Goal: Transaction & Acquisition: Download file/media

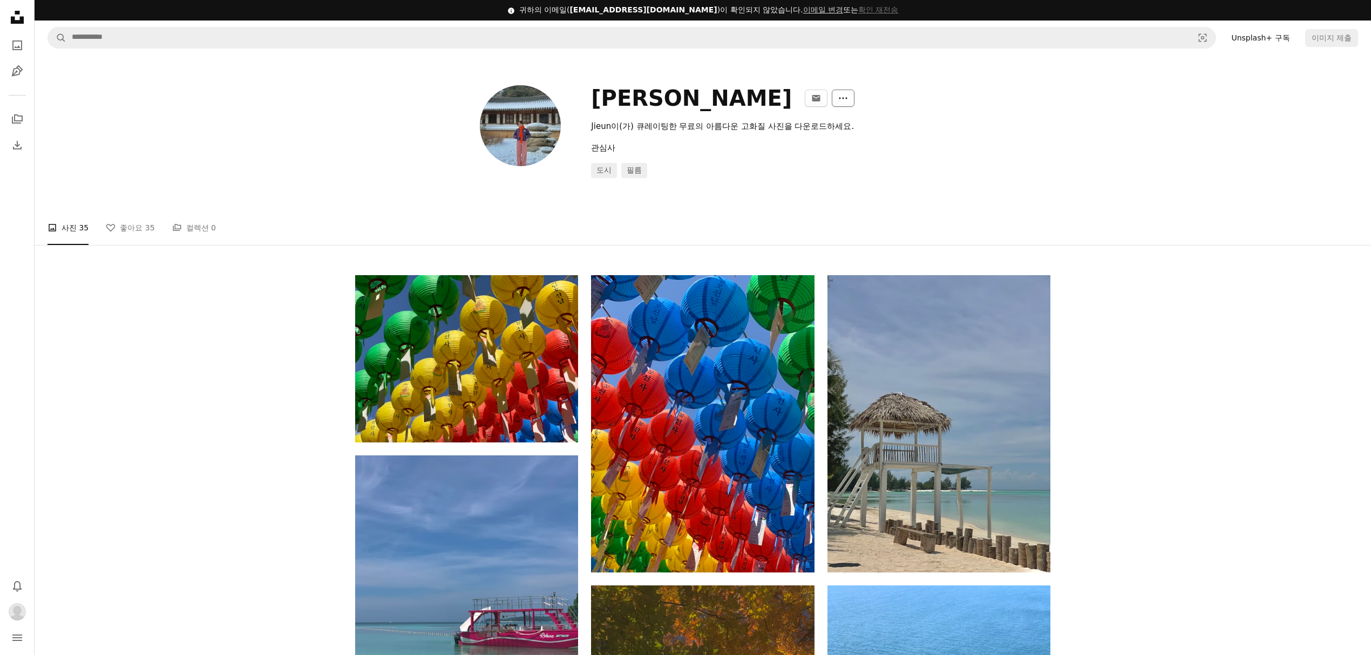
click at [838, 96] on icon "More Actions" at bounding box center [843, 98] width 10 height 10
click at [189, 229] on link "A stack of folders 컬렉션 0" at bounding box center [194, 228] width 44 height 35
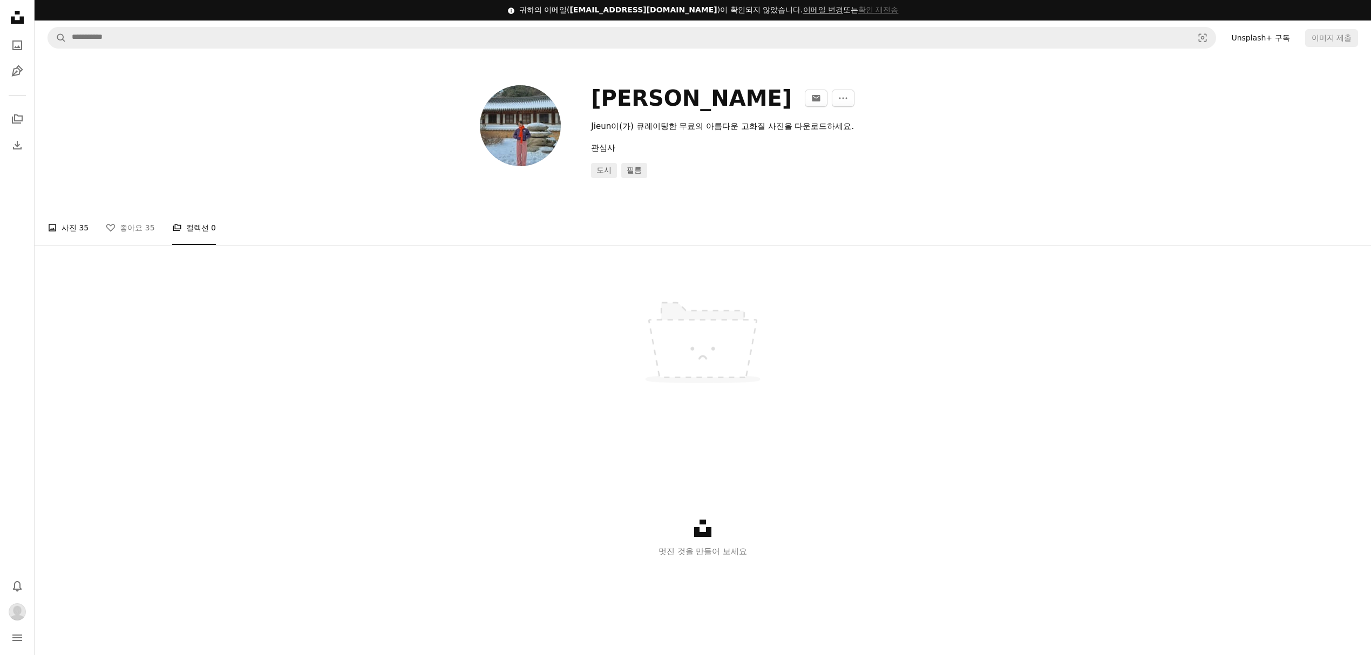
click at [75, 222] on link "A photo 사진 35" at bounding box center [68, 228] width 41 height 35
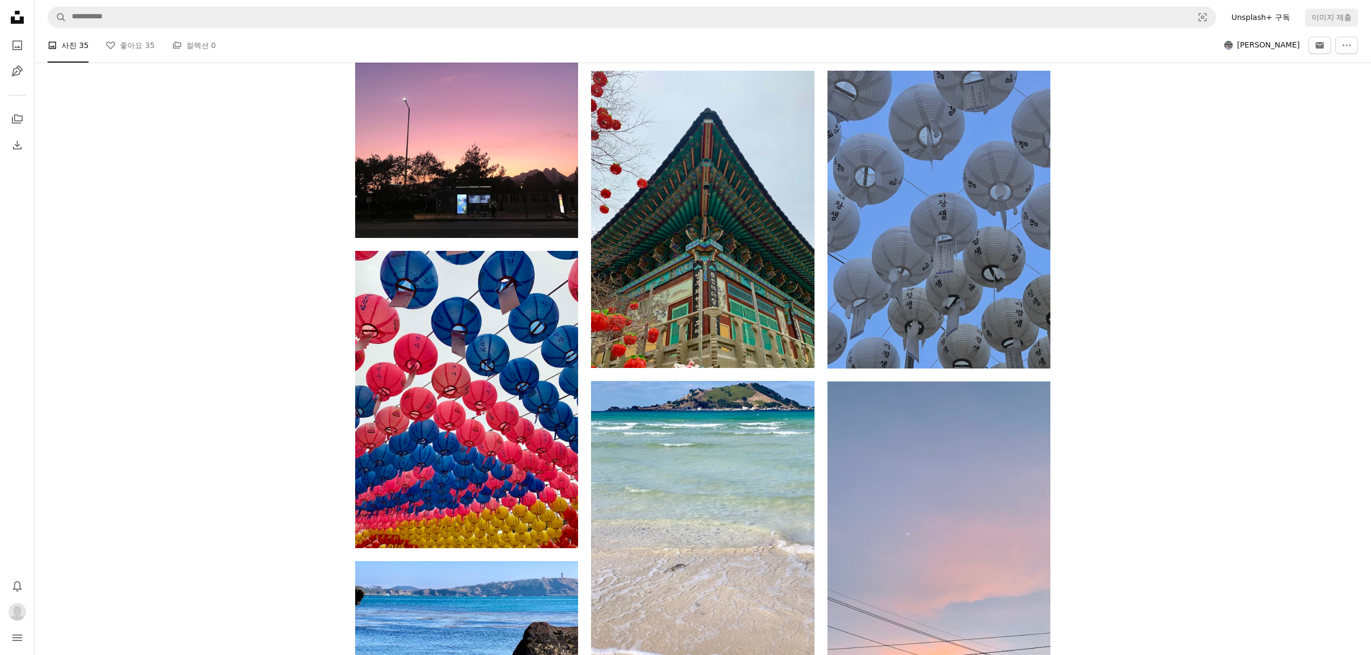
scroll to position [1296, 0]
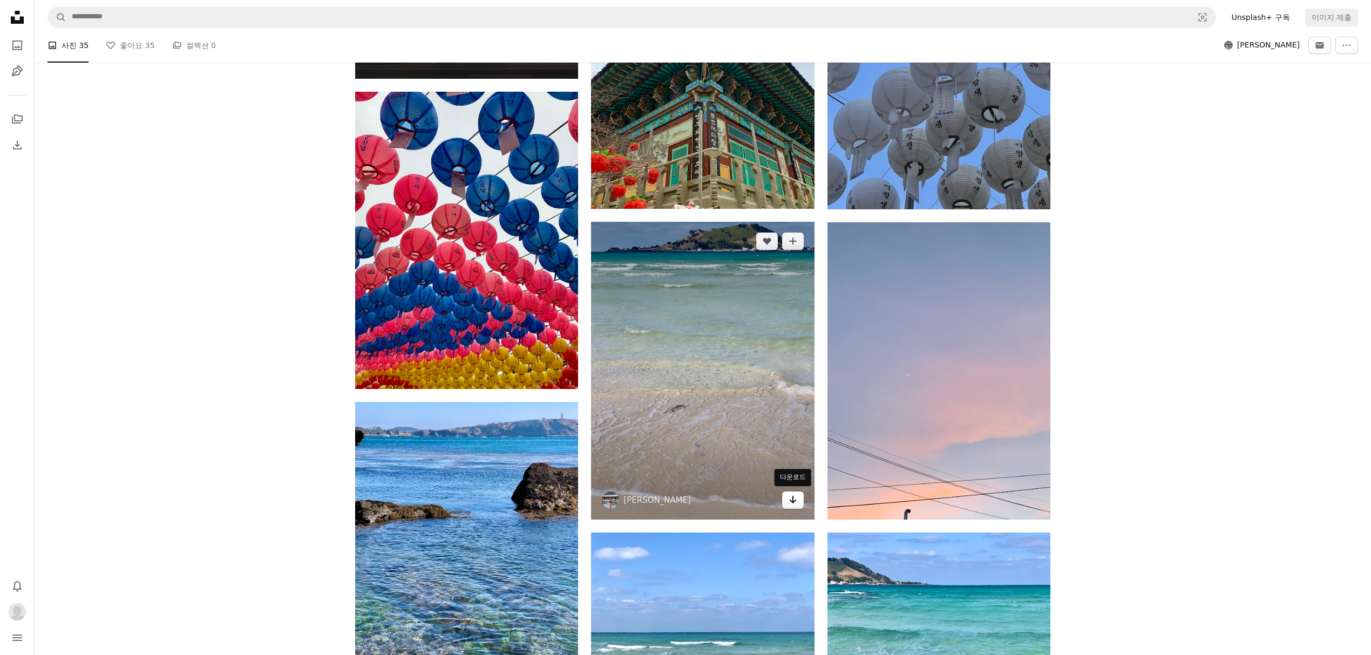
click at [791, 498] on icon "Arrow pointing down" at bounding box center [793, 499] width 9 height 13
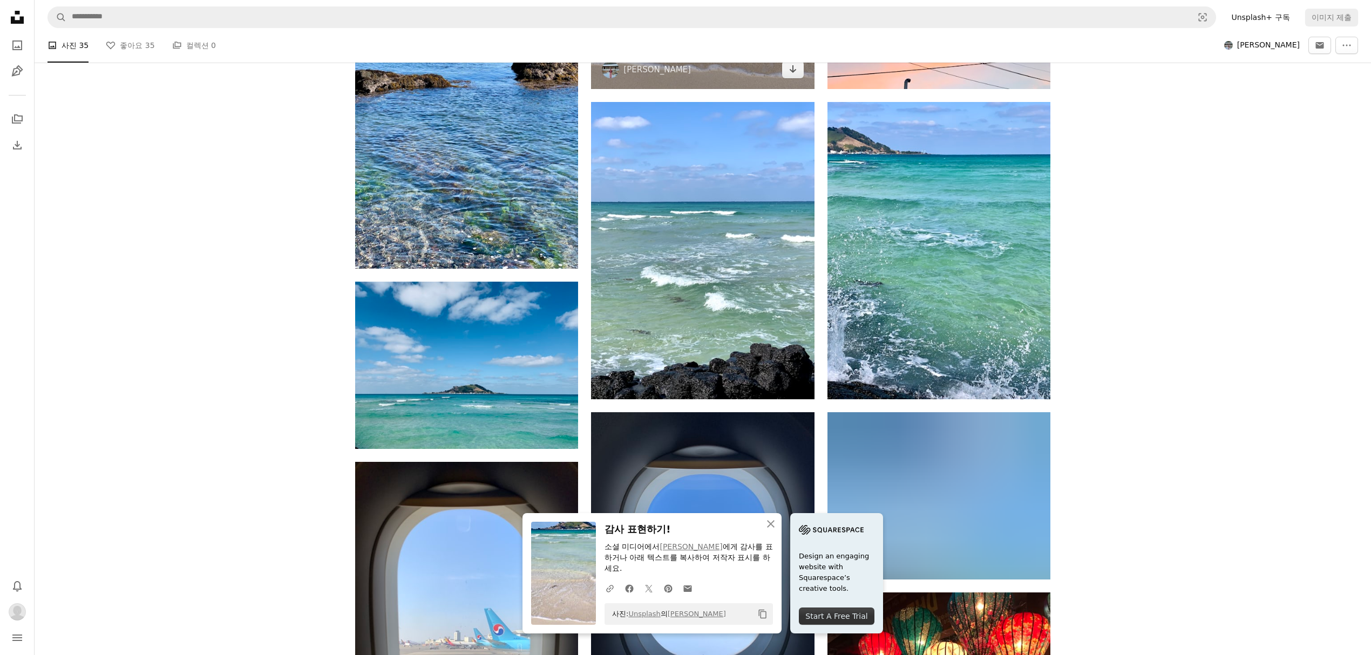
scroll to position [1728, 0]
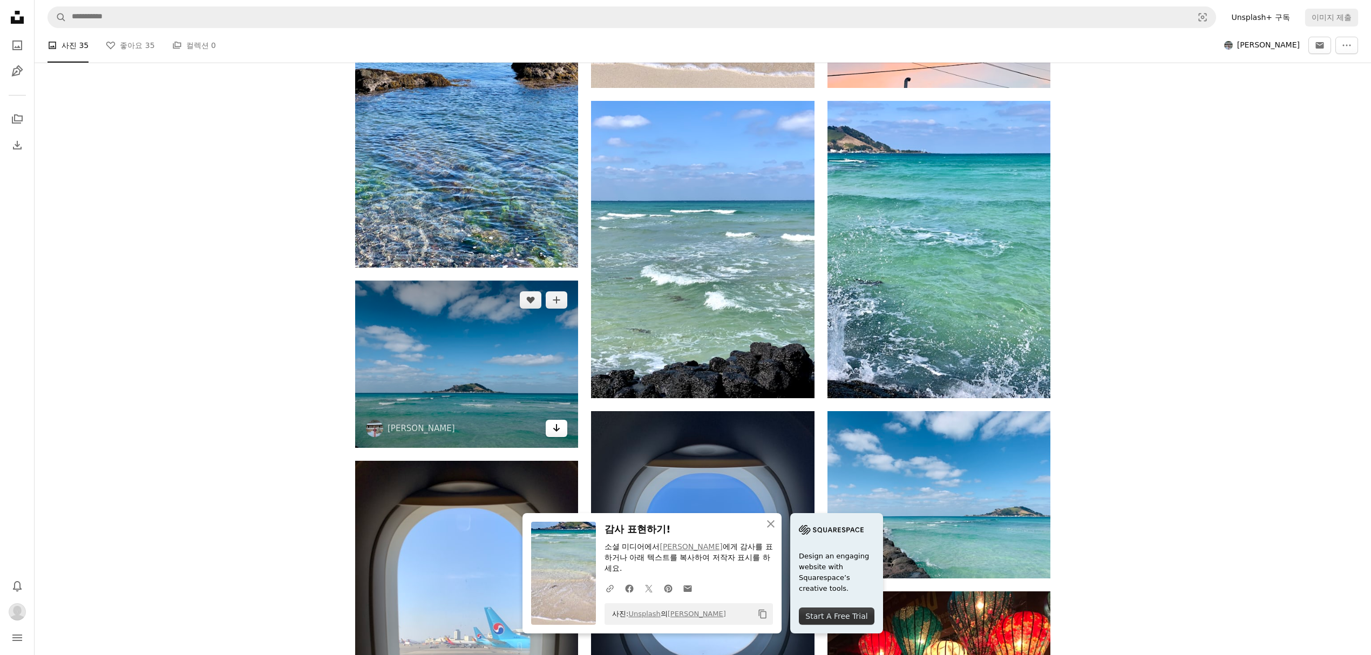
click at [559, 424] on link "Arrow pointing down" at bounding box center [557, 428] width 22 height 17
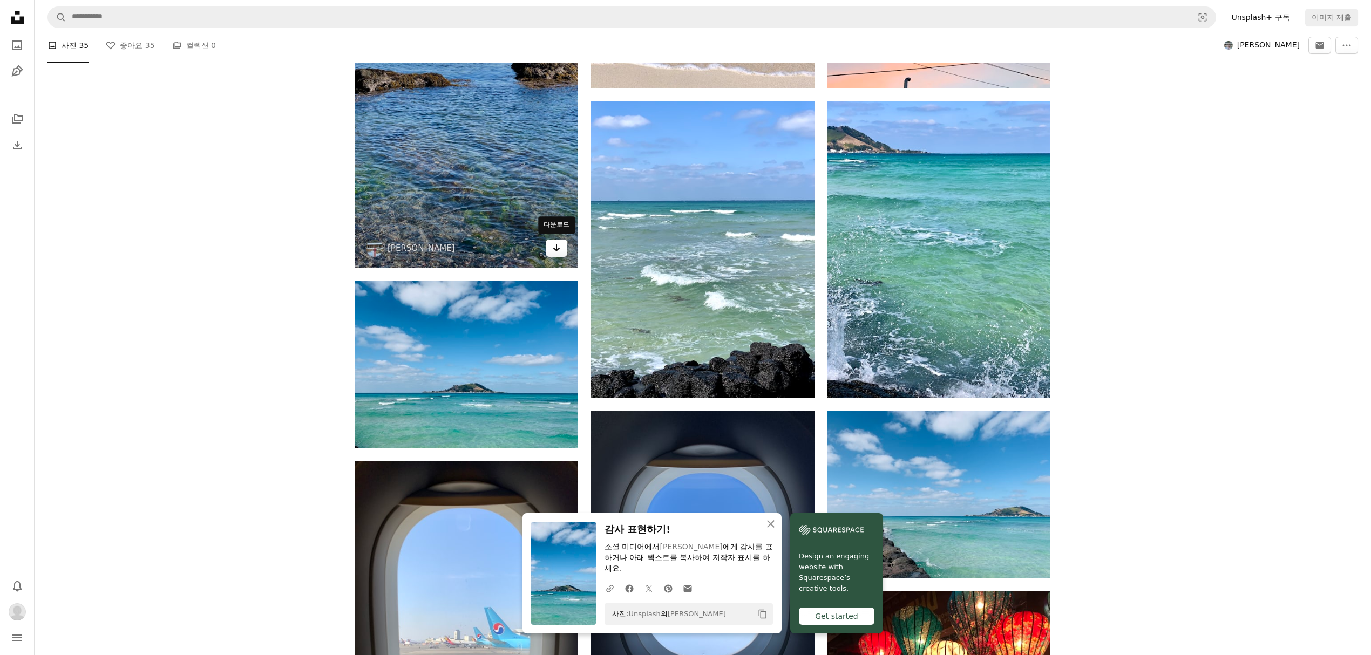
click at [553, 244] on icon "Arrow pointing down" at bounding box center [556, 247] width 9 height 13
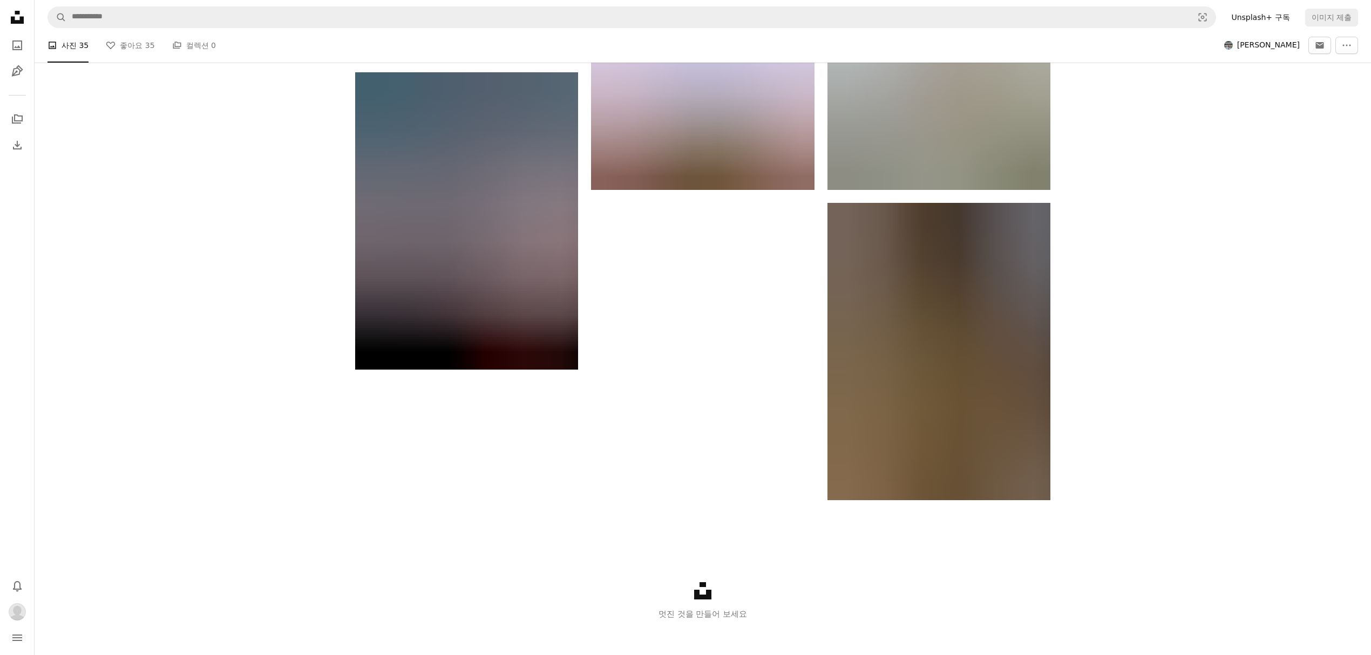
scroll to position [3277, 0]
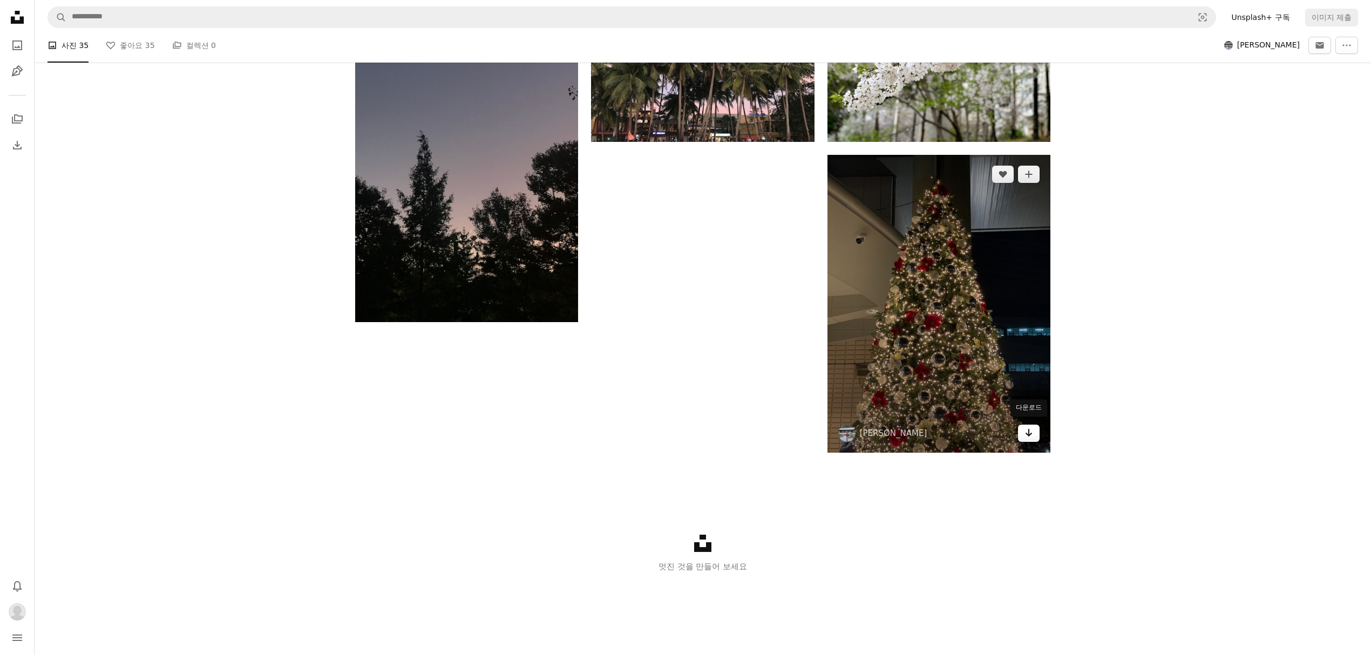
click at [1029, 434] on icon "Arrow pointing down" at bounding box center [1029, 433] width 9 height 13
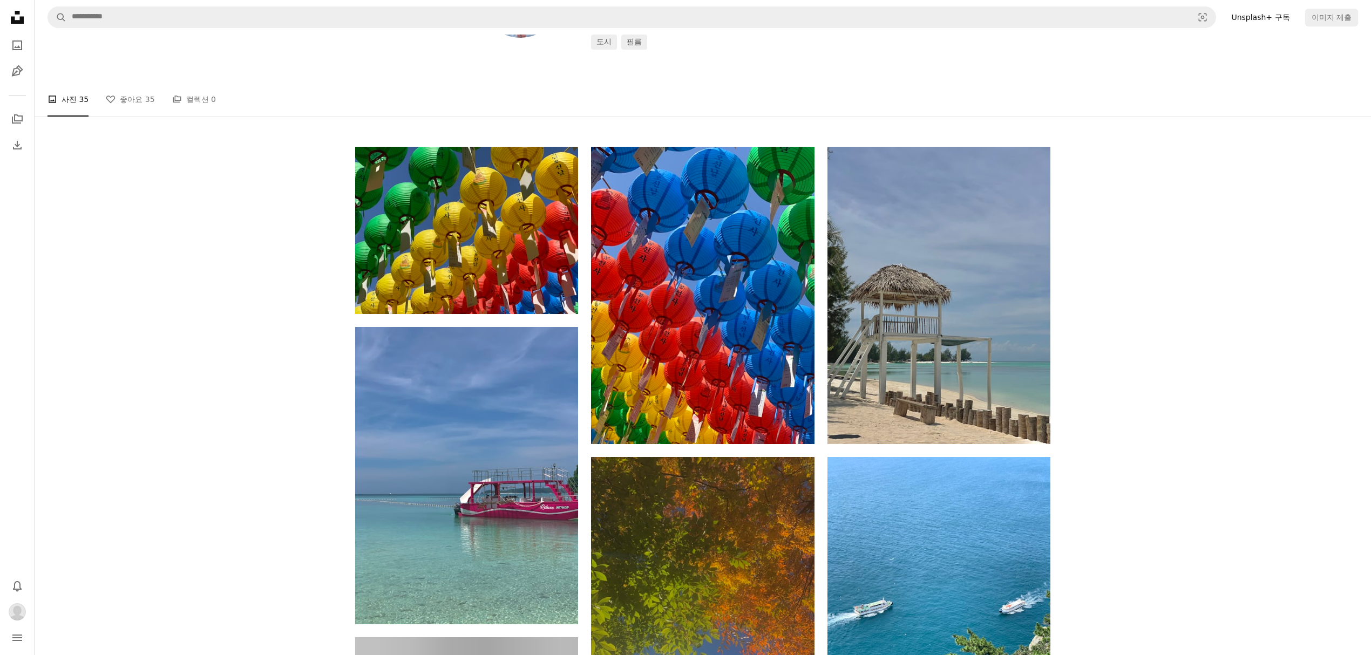
scroll to position [0, 0]
